Goal: Information Seeking & Learning: Learn about a topic

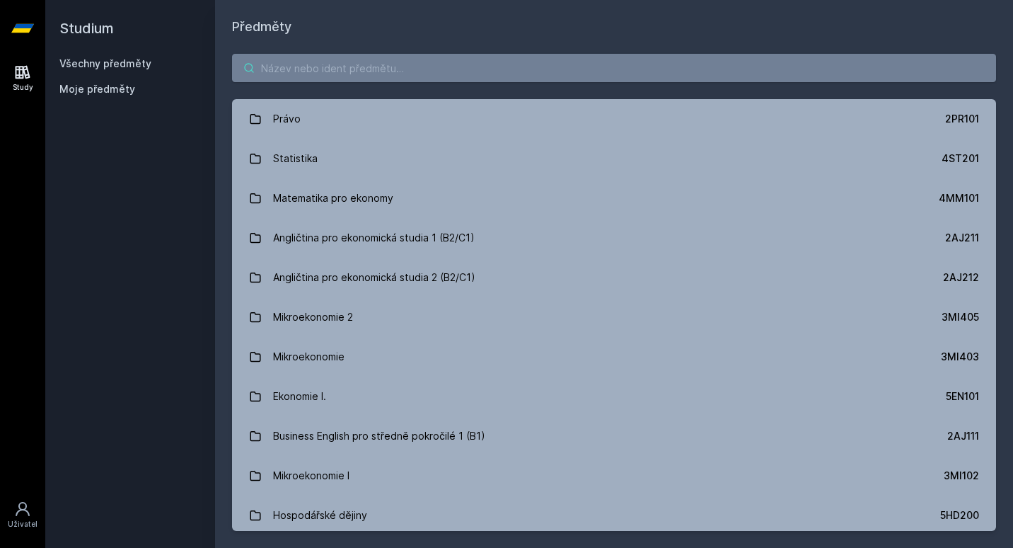
click at [324, 67] on input "search" at bounding box center [614, 68] width 764 height 28
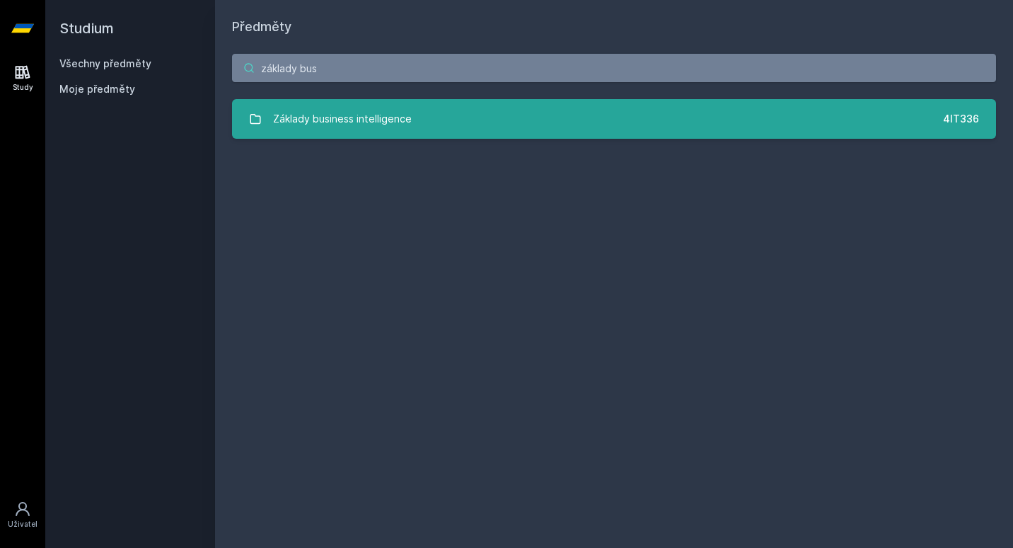
type input "základy bus"
click at [434, 126] on link "Základy business intelligence 4IT336" at bounding box center [614, 119] width 764 height 40
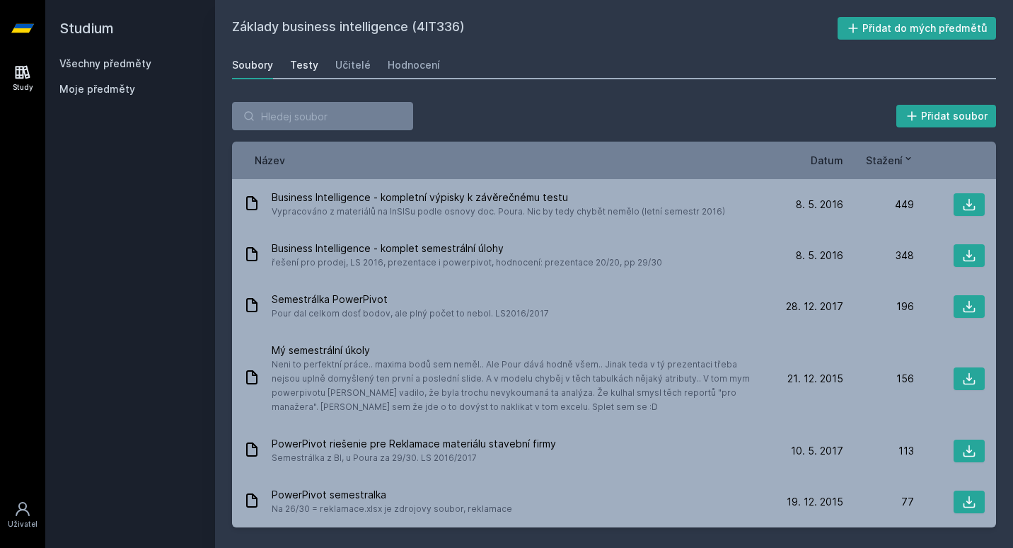
click at [304, 71] on div "Testy" at bounding box center [304, 65] width 28 height 14
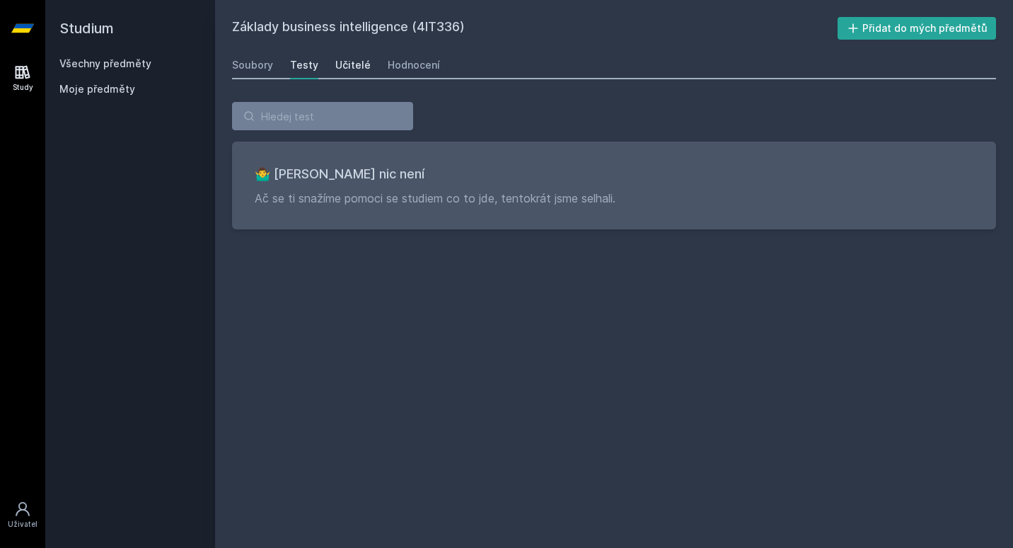
click at [342, 68] on div "Učitelé" at bounding box center [352, 65] width 35 height 14
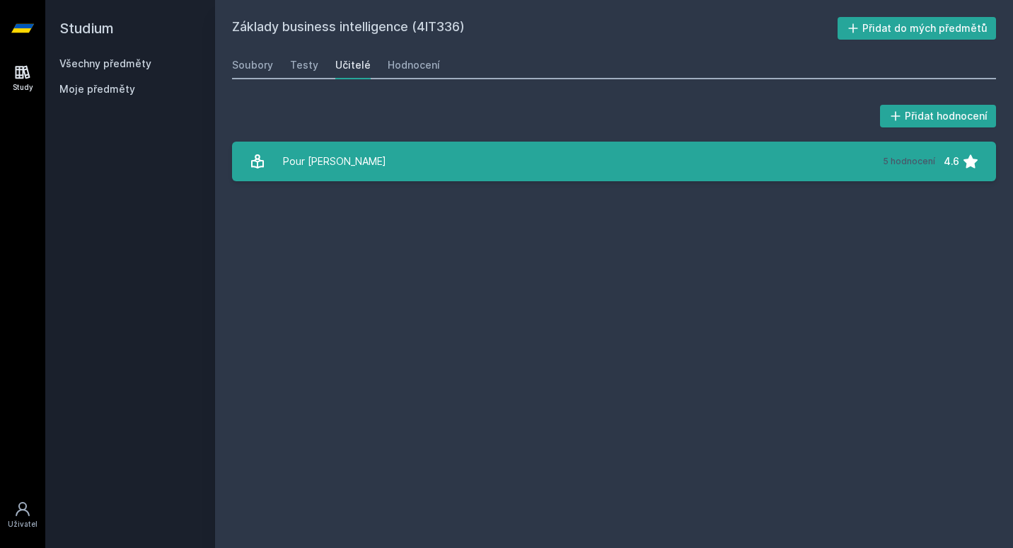
click at [306, 161] on div "Pour [PERSON_NAME]" at bounding box center [334, 161] width 103 height 28
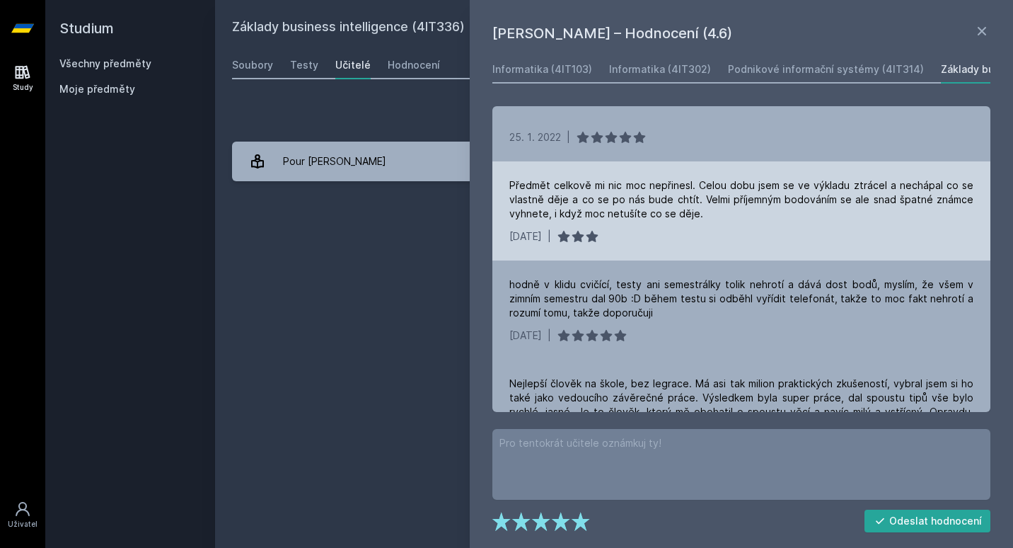
scroll to position [147, 0]
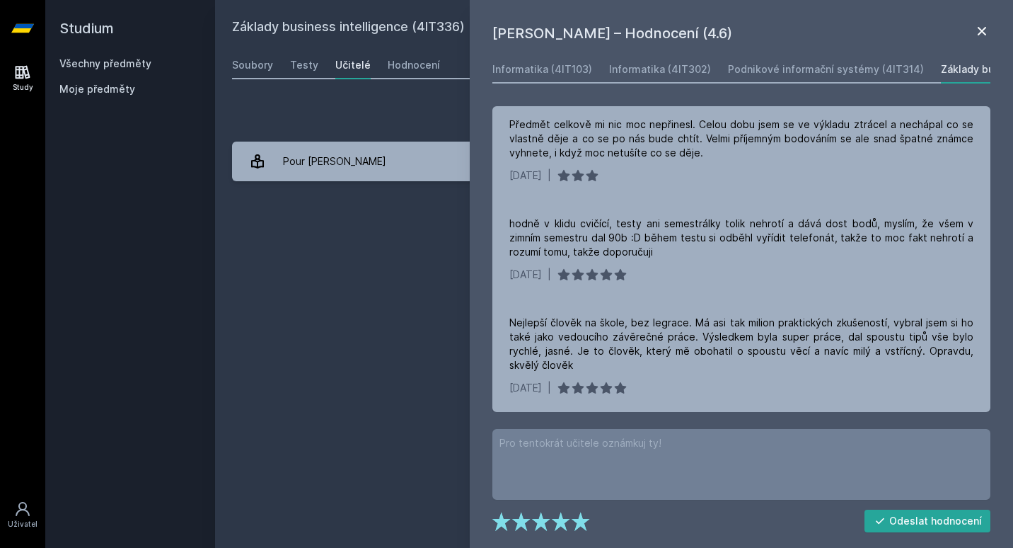
click at [989, 28] on icon at bounding box center [982, 31] width 17 height 17
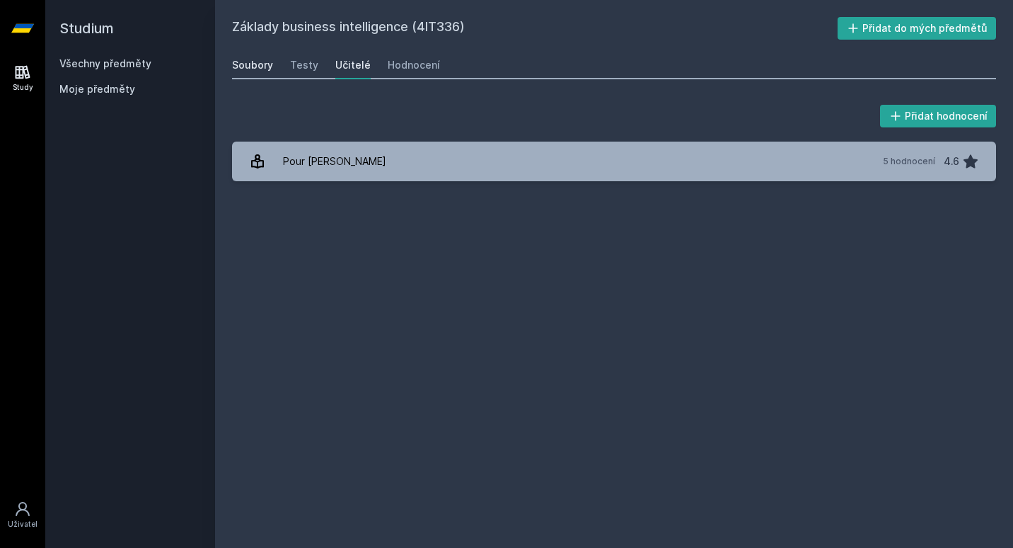
click at [255, 66] on div "Soubory" at bounding box center [252, 65] width 41 height 14
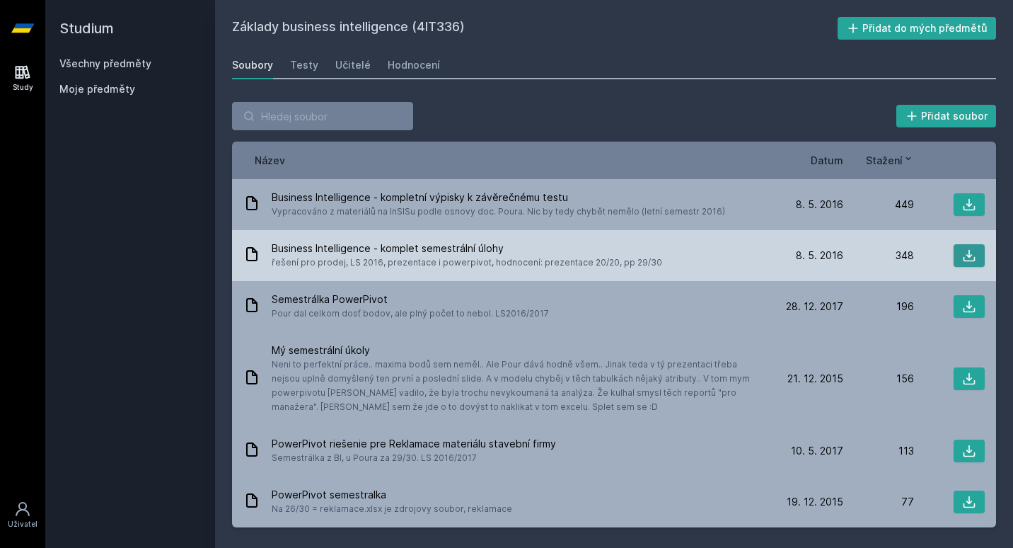
click at [960, 259] on button at bounding box center [969, 255] width 31 height 23
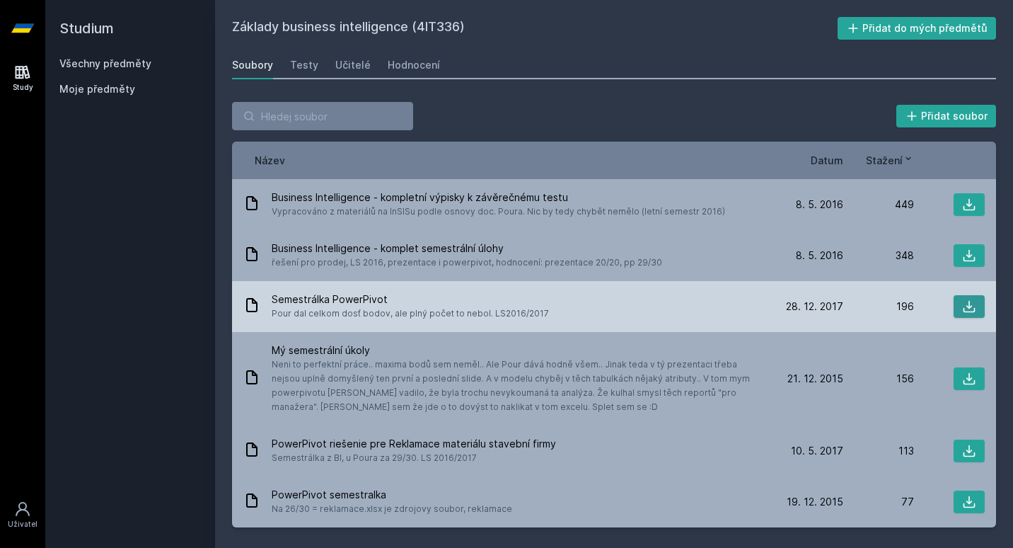
click at [968, 301] on icon at bounding box center [969, 306] width 14 height 14
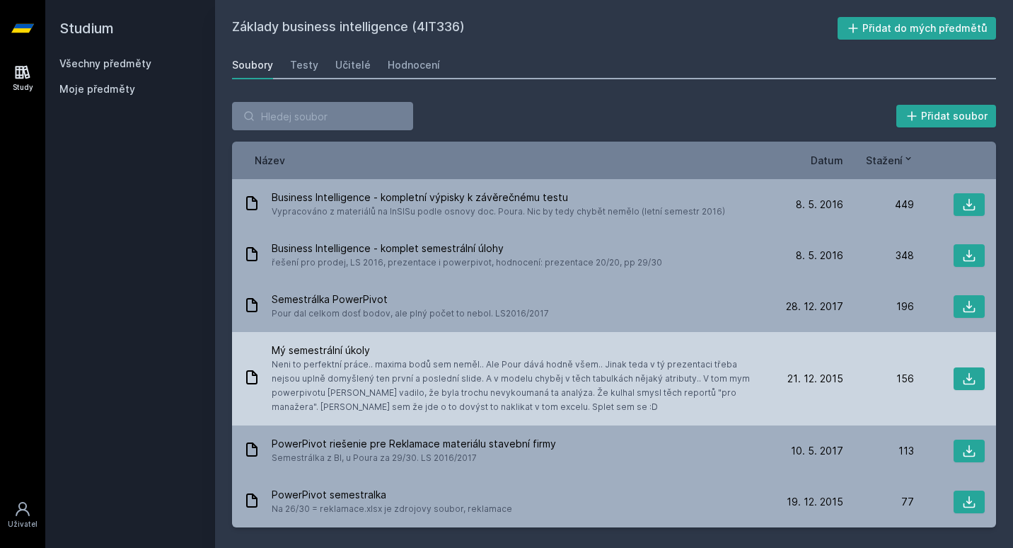
click at [594, 368] on span "Neni to perfektní práce.. maxima bodů sem neměl.. Ale Pour dává hodně všem.. Ji…" at bounding box center [519, 385] width 495 height 57
click at [968, 379] on icon at bounding box center [970, 379] width 12 height 12
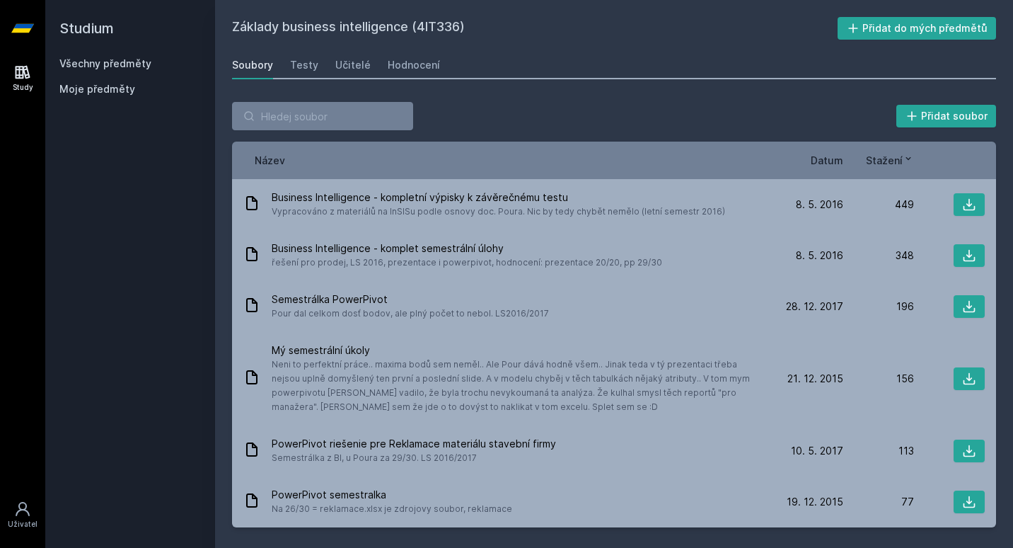
click at [577, 107] on div "Přidat soubor" at bounding box center [614, 116] width 764 height 28
click at [472, 115] on div "Přidat soubor" at bounding box center [614, 116] width 764 height 28
